Goal: Navigation & Orientation: Find specific page/section

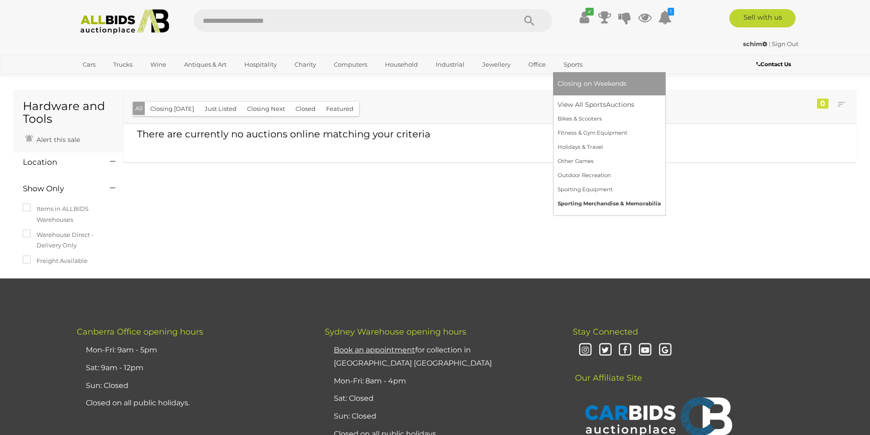
click at [586, 201] on link "Sporting Merchandise & Memorabilia" at bounding box center [609, 204] width 103 height 14
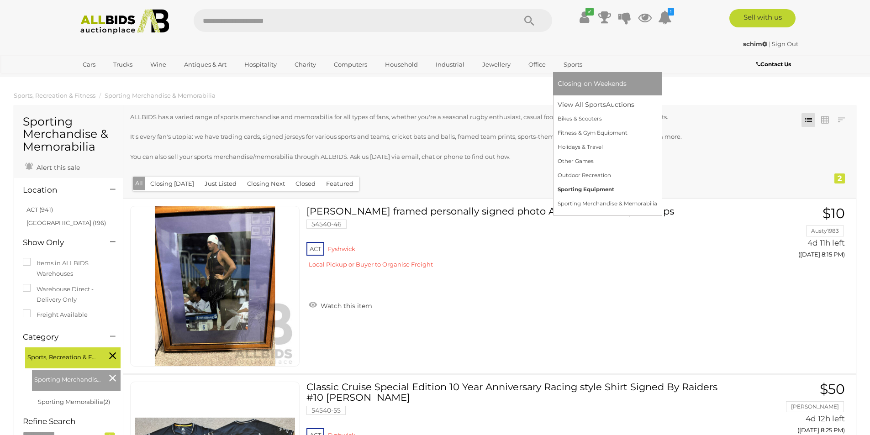
click at [571, 190] on link "Sporting Equipment" at bounding box center [608, 190] width 100 height 14
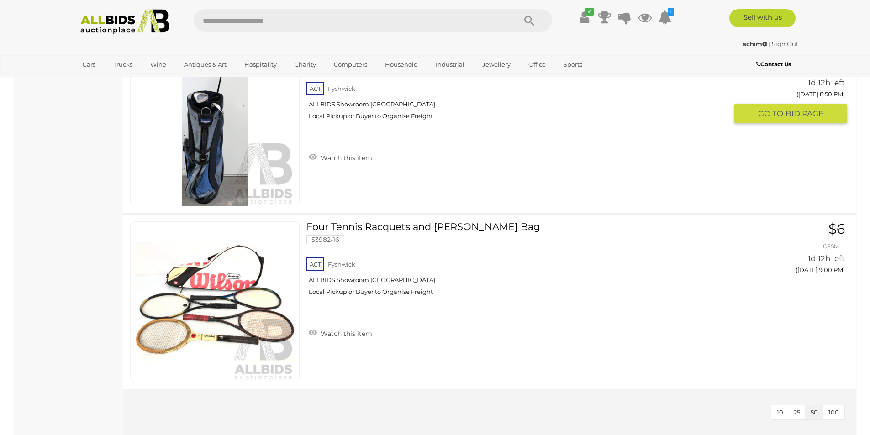
scroll to position [777, 0]
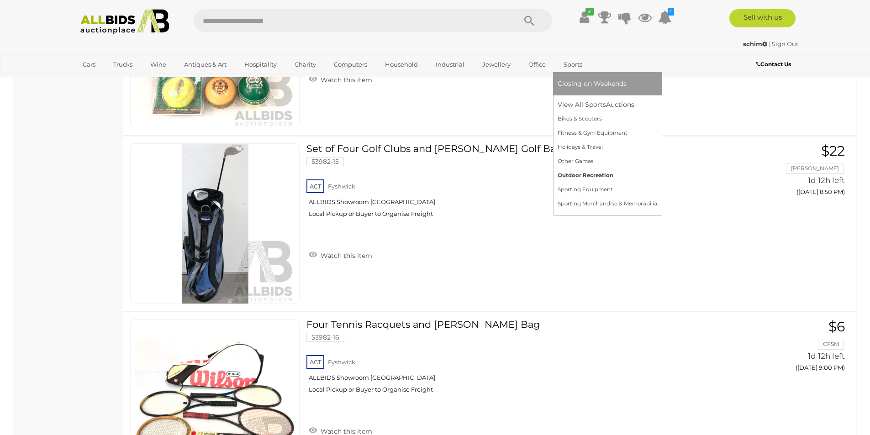
click at [574, 173] on link "Outdoor Recreation" at bounding box center [608, 176] width 100 height 14
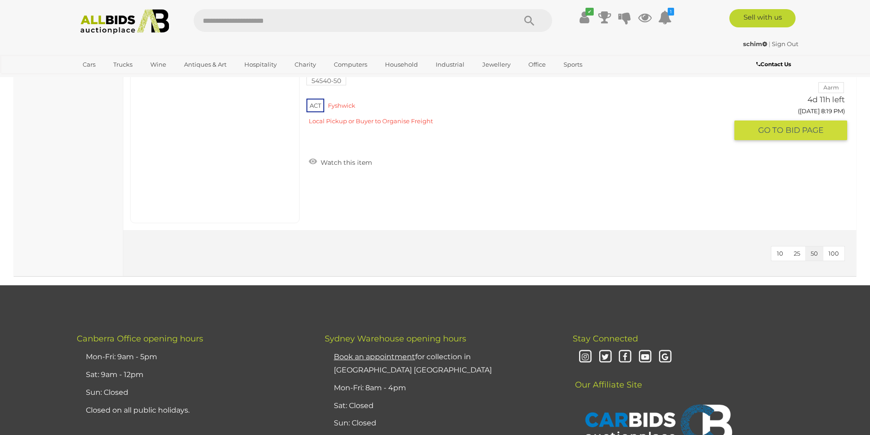
scroll to position [777, 0]
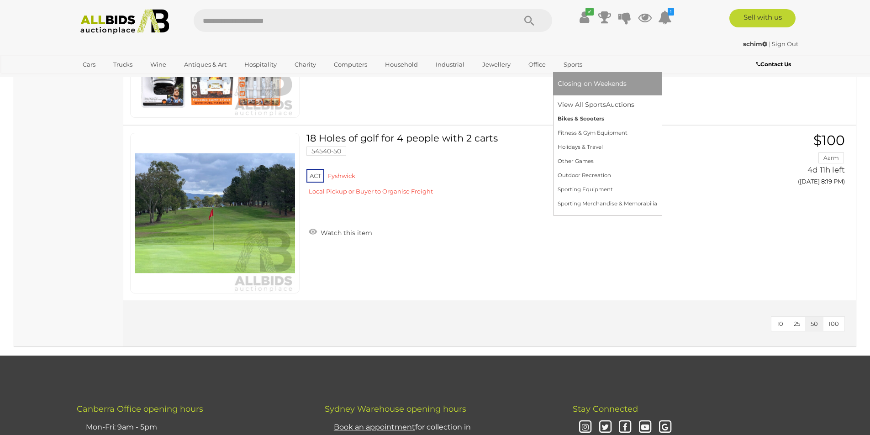
click at [574, 120] on link "Bikes & Scooters" at bounding box center [608, 119] width 100 height 14
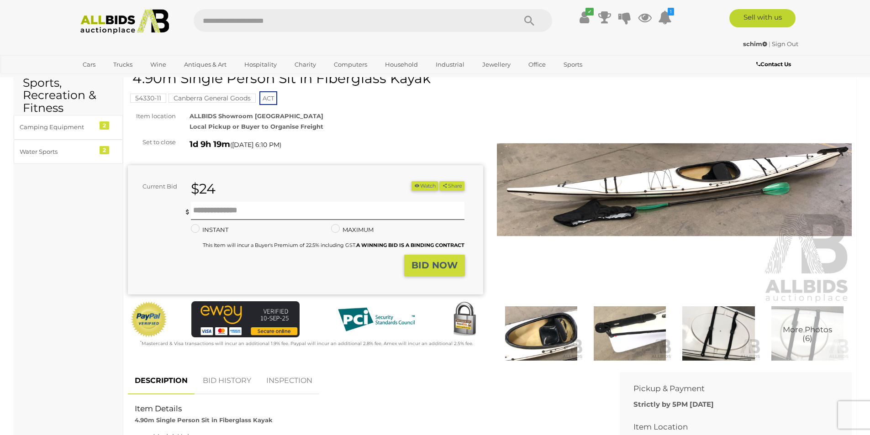
scroll to position [91, 0]
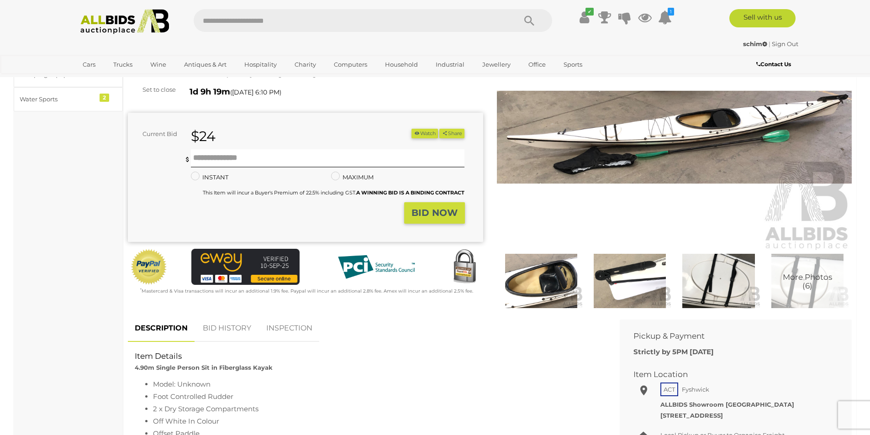
click at [695, 151] on img at bounding box center [674, 137] width 355 height 229
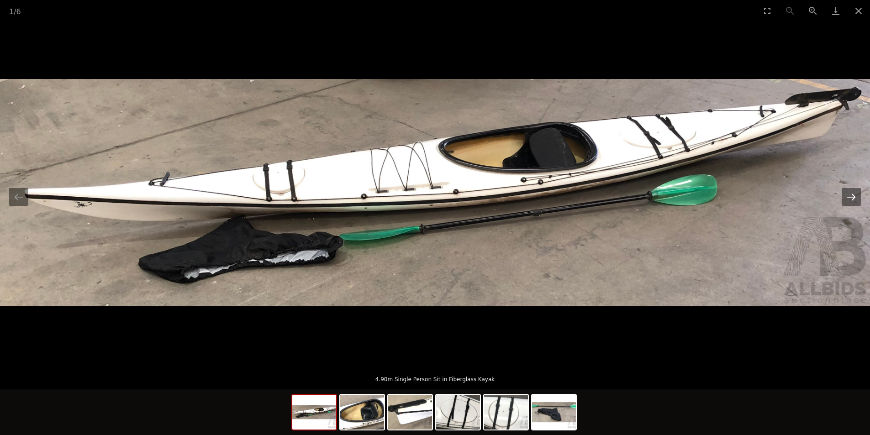
click at [854, 195] on button "Next slide" at bounding box center [851, 197] width 19 height 18
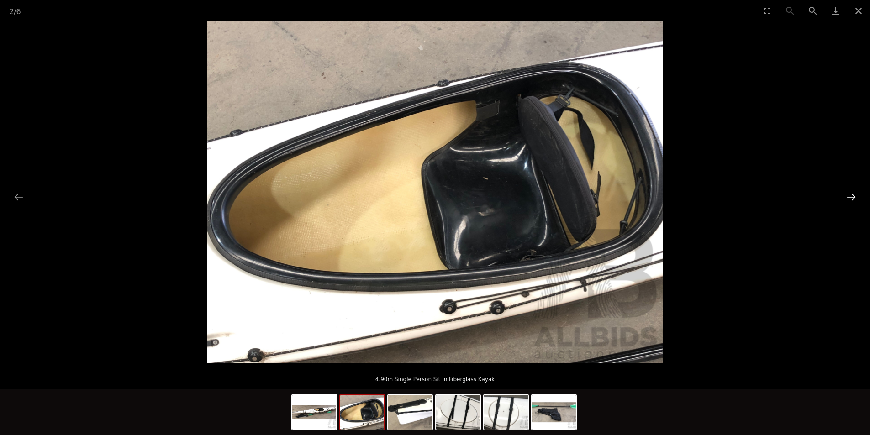
click at [854, 195] on button "Next slide" at bounding box center [851, 197] width 19 height 18
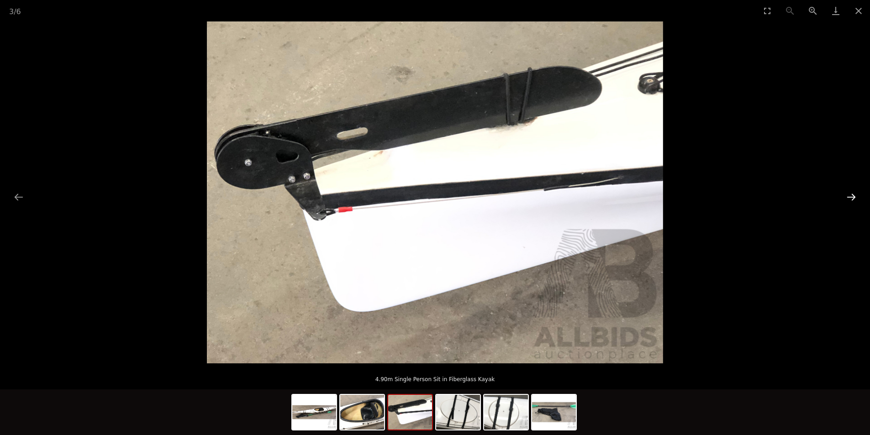
click at [854, 195] on button "Next slide" at bounding box center [851, 197] width 19 height 18
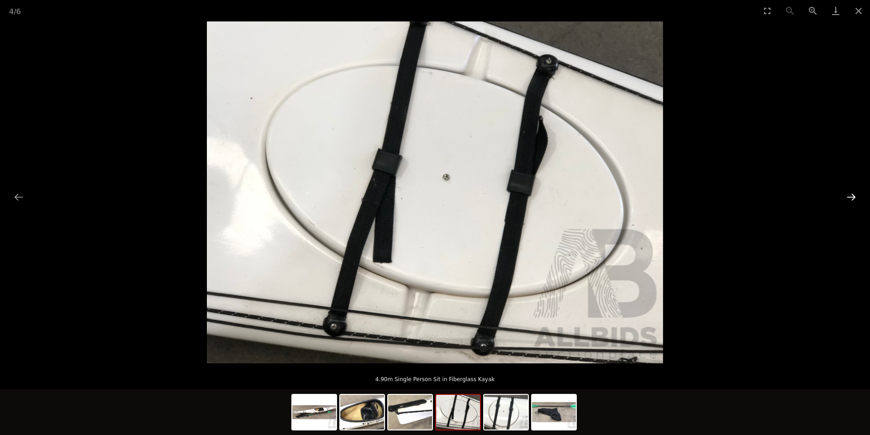
click at [854, 195] on button "Next slide" at bounding box center [851, 197] width 19 height 18
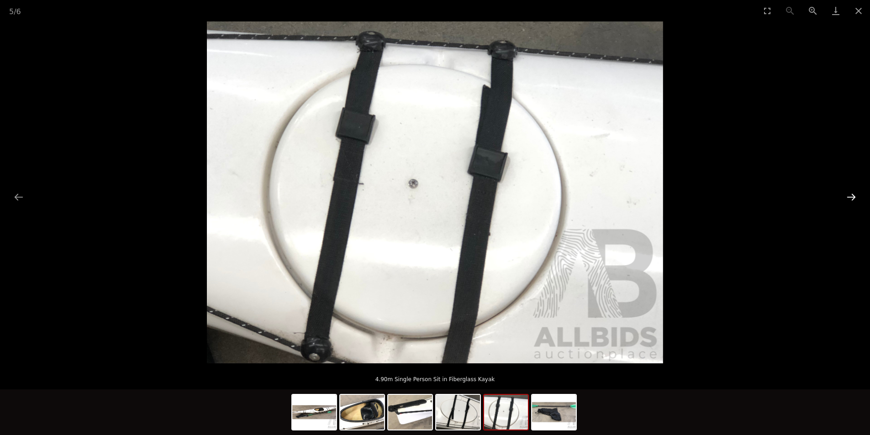
click at [854, 195] on button "Next slide" at bounding box center [851, 197] width 19 height 18
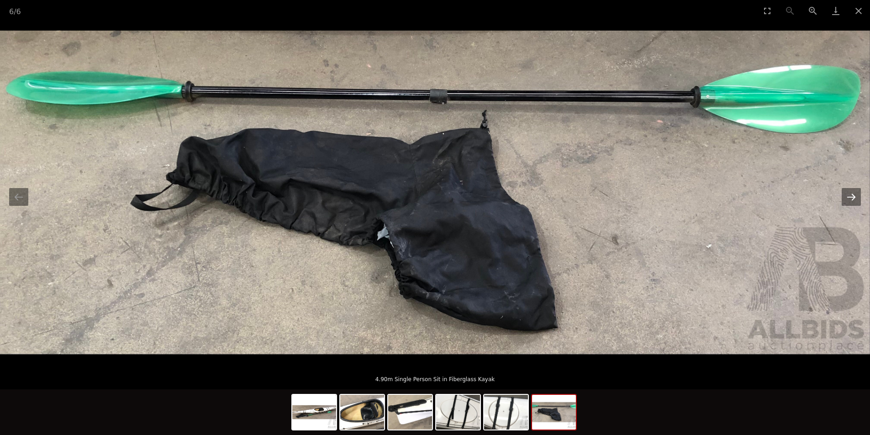
click at [854, 195] on button "Next slide" at bounding box center [851, 197] width 19 height 18
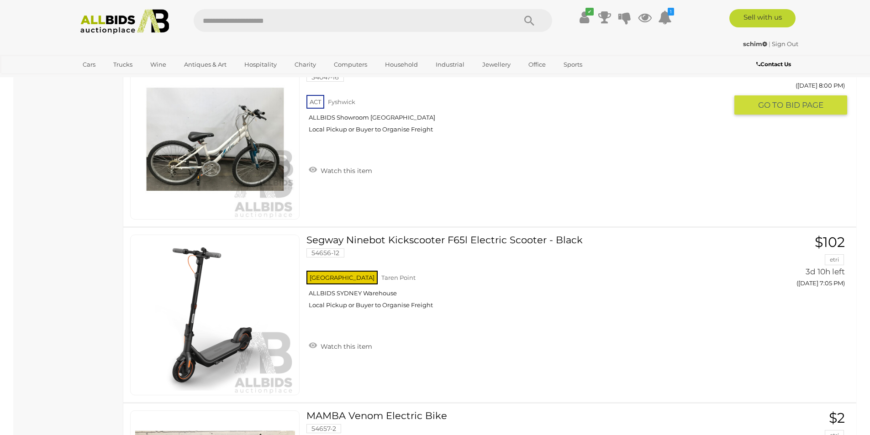
scroll to position [1096, 0]
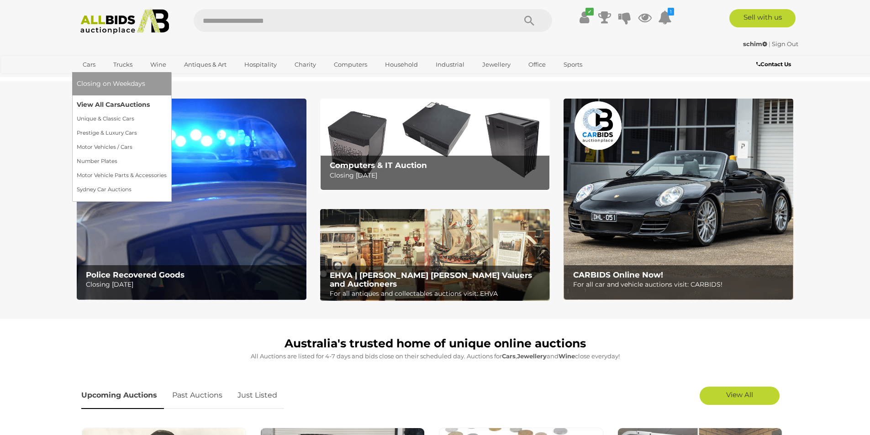
click at [108, 100] on link "View All Cars Auctions" at bounding box center [122, 105] width 90 height 14
